Goal: Use online tool/utility: Utilize a website feature to perform a specific function

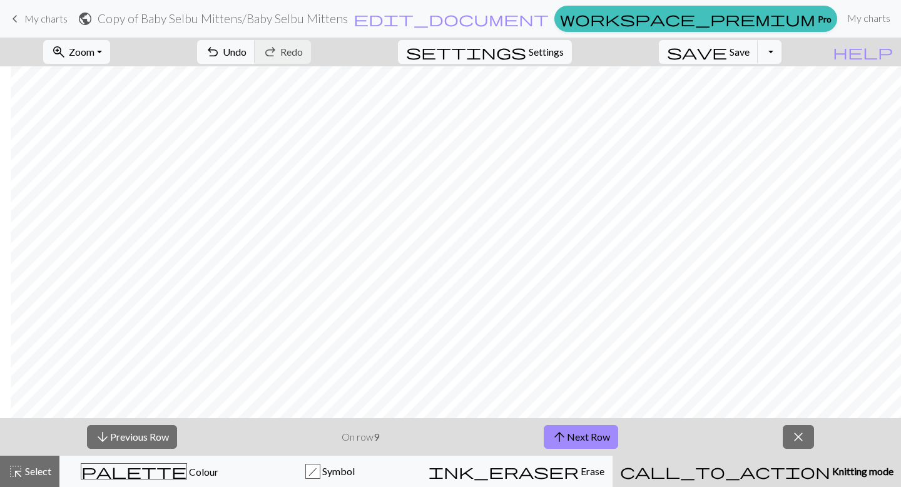
scroll to position [169, 145]
click at [601, 435] on button "arrow_upward Next Row" at bounding box center [581, 437] width 74 height 24
click at [579, 435] on button "arrow_upward Next Row" at bounding box center [583, 437] width 74 height 24
click at [587, 430] on button "arrow_upward Next Row" at bounding box center [583, 437] width 74 height 24
click at [615, 429] on button "arrow_upward Next Row" at bounding box center [583, 437] width 74 height 24
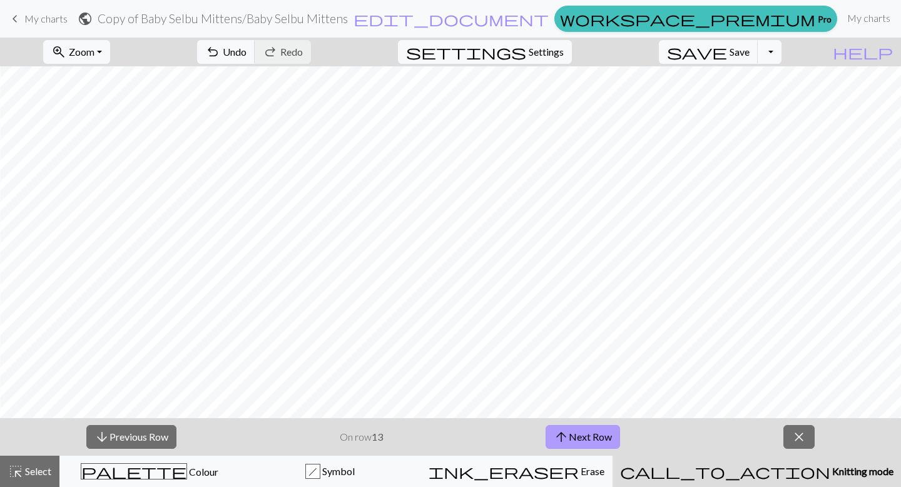
click at [584, 427] on button "arrow_upward Next Row" at bounding box center [583, 437] width 74 height 24
click at [592, 442] on button "arrow_upward Next Row" at bounding box center [583, 437] width 74 height 24
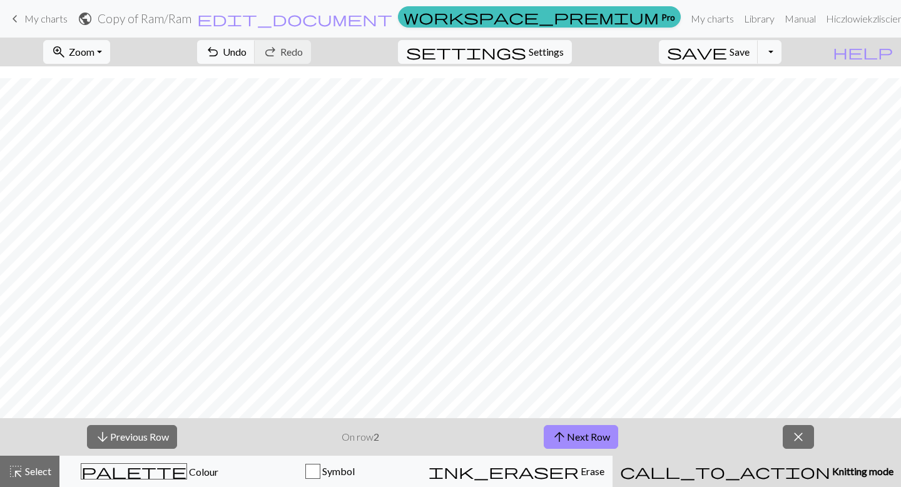
scroll to position [12, 0]
click at [544, 425] on button "arrow_upward Next Row" at bounding box center [581, 437] width 74 height 24
click at [104, 437] on span "arrow_downward" at bounding box center [102, 437] width 15 height 18
click at [566, 436] on span "arrow_upward" at bounding box center [559, 437] width 15 height 18
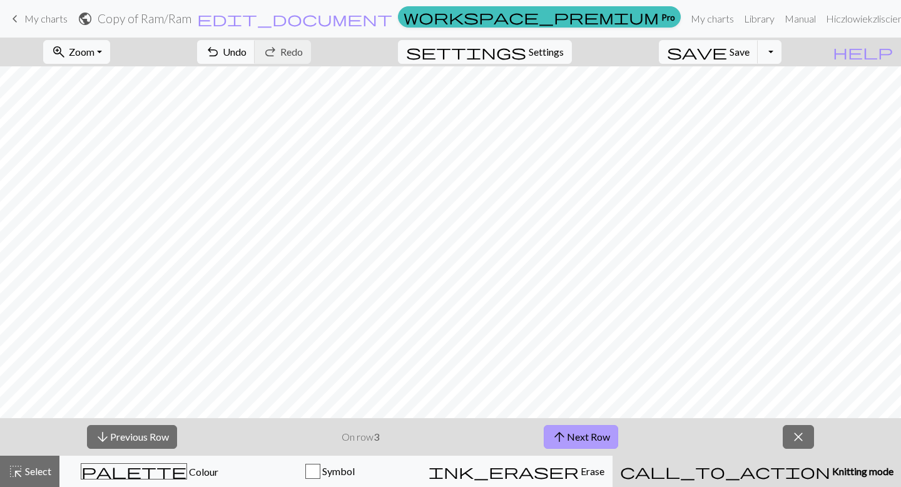
click at [587, 434] on button "arrow_upward Next Row" at bounding box center [581, 437] width 74 height 24
click at [559, 446] on button "arrow_upward Next Row" at bounding box center [581, 437] width 74 height 24
click at [596, 437] on button "arrow_upward Next Row" at bounding box center [581, 437] width 74 height 24
click at [595, 432] on button "arrow_upward Next Row" at bounding box center [581, 437] width 74 height 24
click at [585, 431] on button "arrow_upward Next Row" at bounding box center [581, 437] width 74 height 24
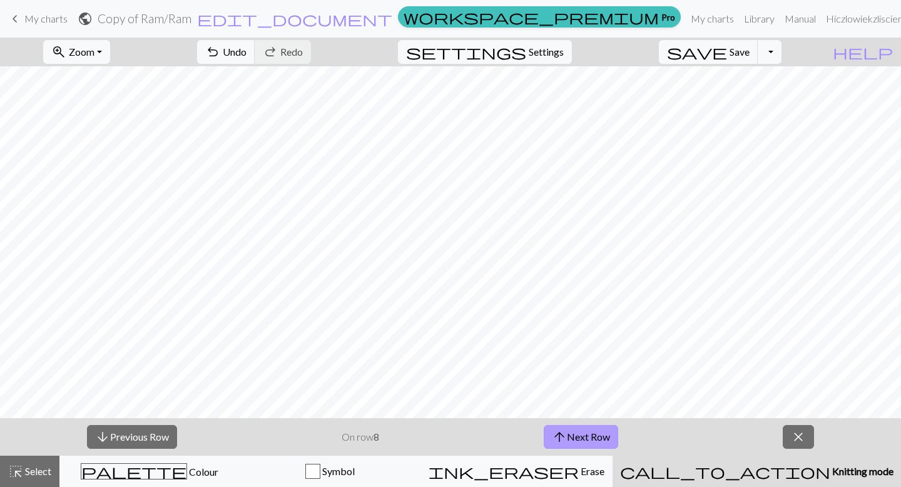
click at [571, 434] on button "arrow_upward Next Row" at bounding box center [581, 437] width 74 height 24
click at [564, 429] on span "arrow_upward" at bounding box center [559, 437] width 15 height 18
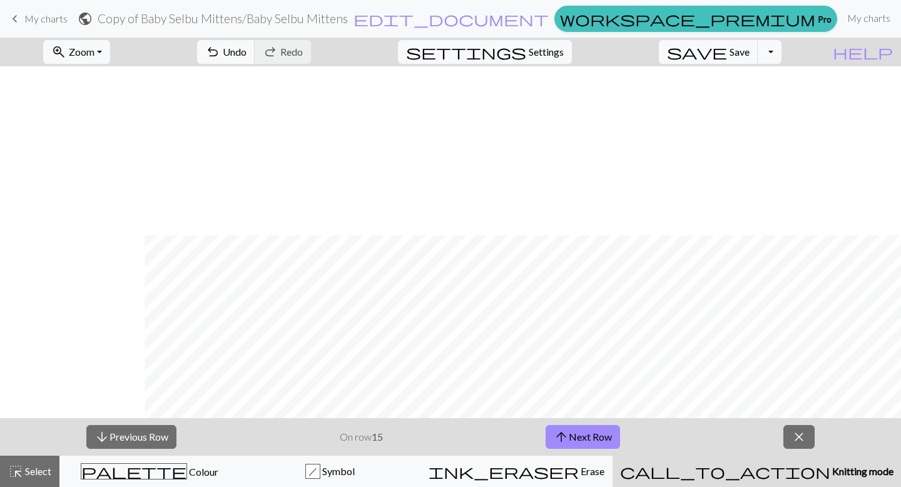
scroll to position [169, 145]
click at [567, 439] on span "arrow_upward" at bounding box center [561, 437] width 15 height 18
click at [547, 439] on button "arrow_upward Next Row" at bounding box center [583, 437] width 74 height 24
